Goal: Transaction & Acquisition: Purchase product/service

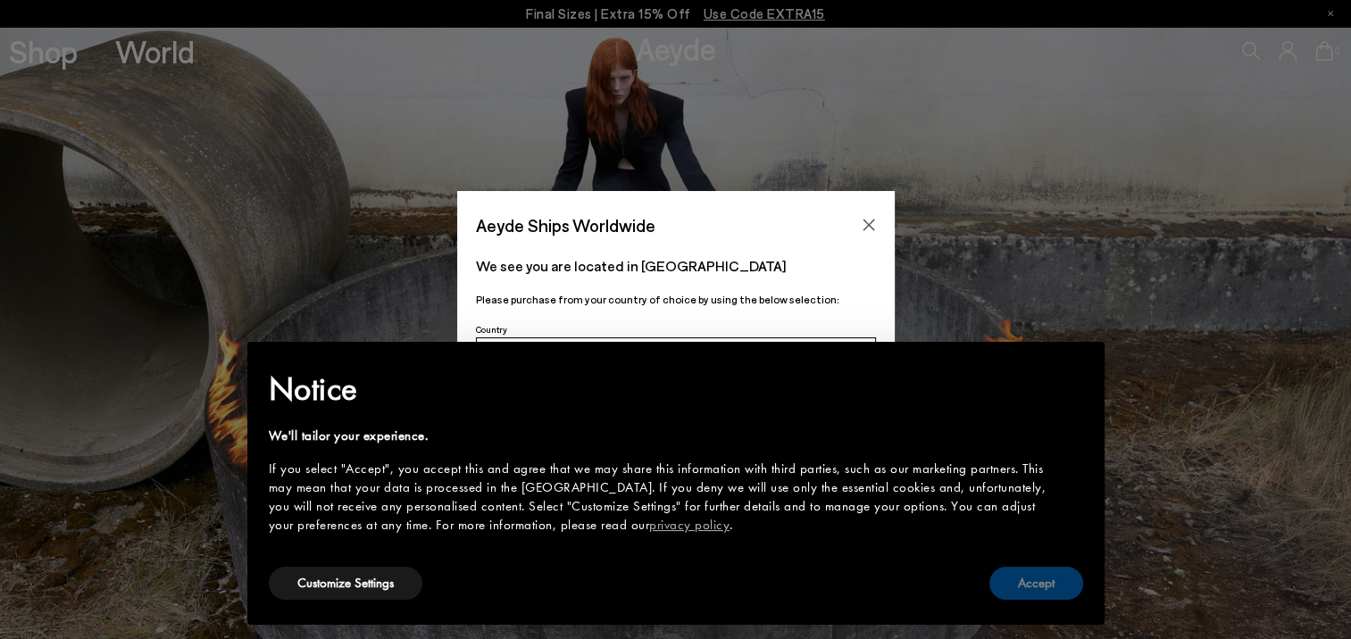
click at [1066, 582] on button "Accept" at bounding box center [1036, 583] width 94 height 33
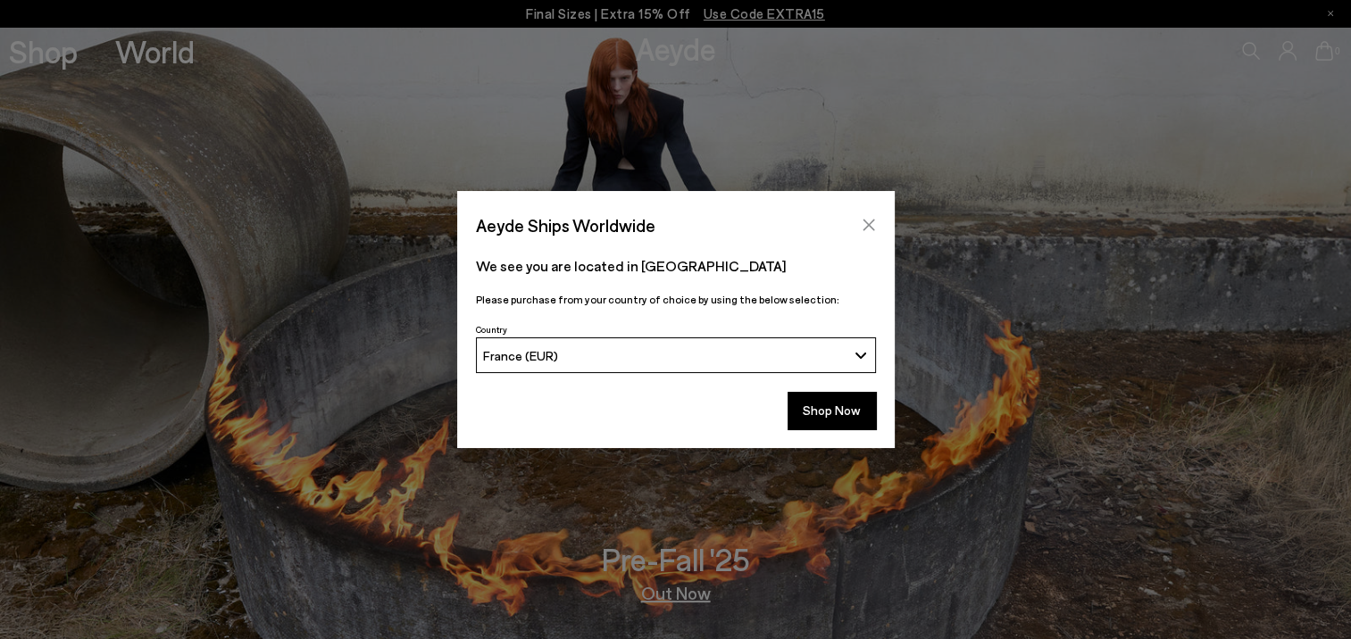
click at [868, 228] on icon "Close" at bounding box center [869, 225] width 14 height 14
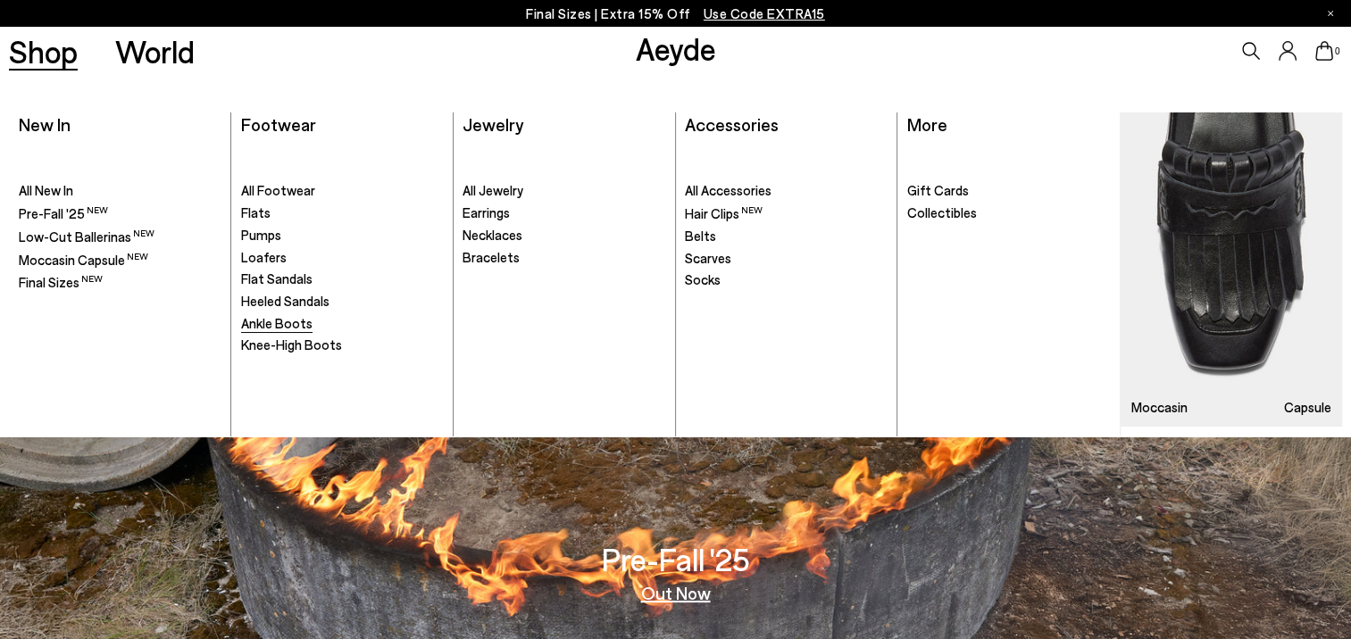
click at [295, 324] on span "Ankle Boots" at bounding box center [276, 323] width 71 height 16
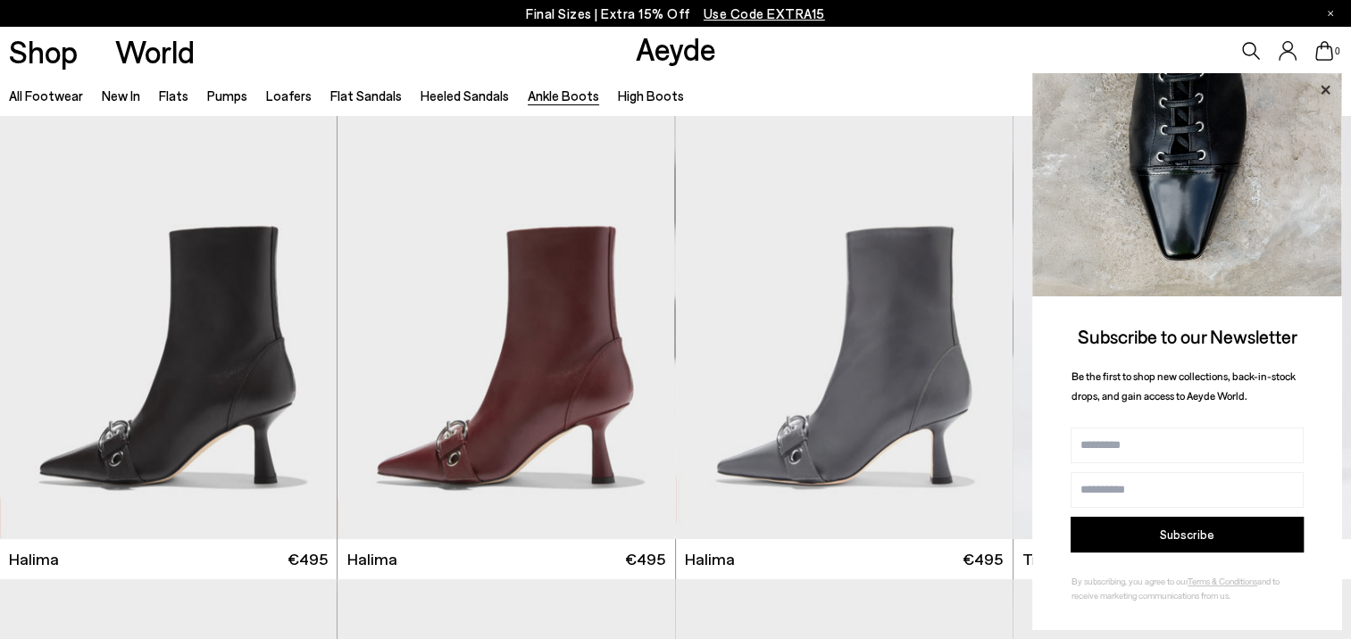
click at [1329, 82] on icon at bounding box center [1324, 90] width 23 height 23
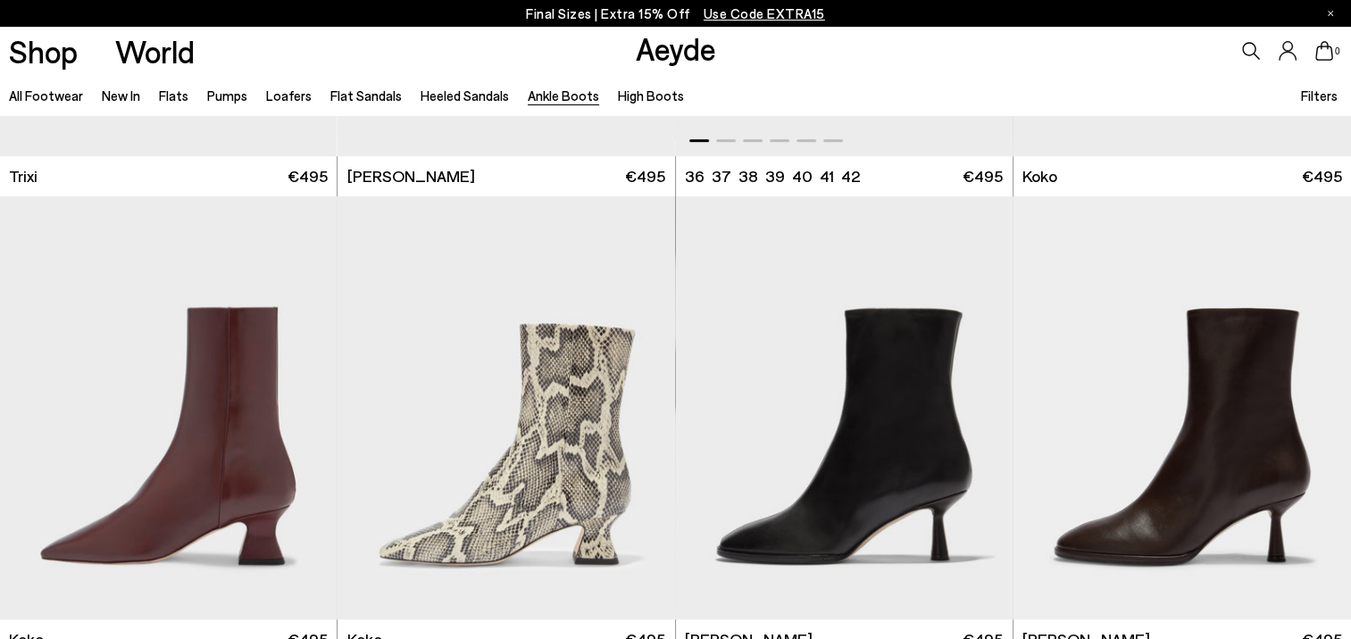
scroll to position [893, 0]
